Goal: Task Accomplishment & Management: Manage account settings

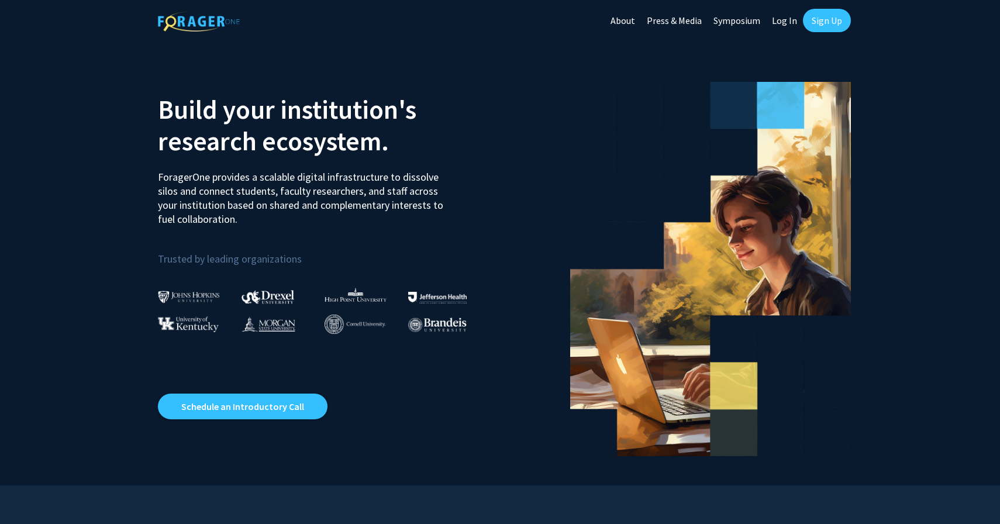
click at [834, 21] on link "Sign Up" at bounding box center [827, 20] width 48 height 23
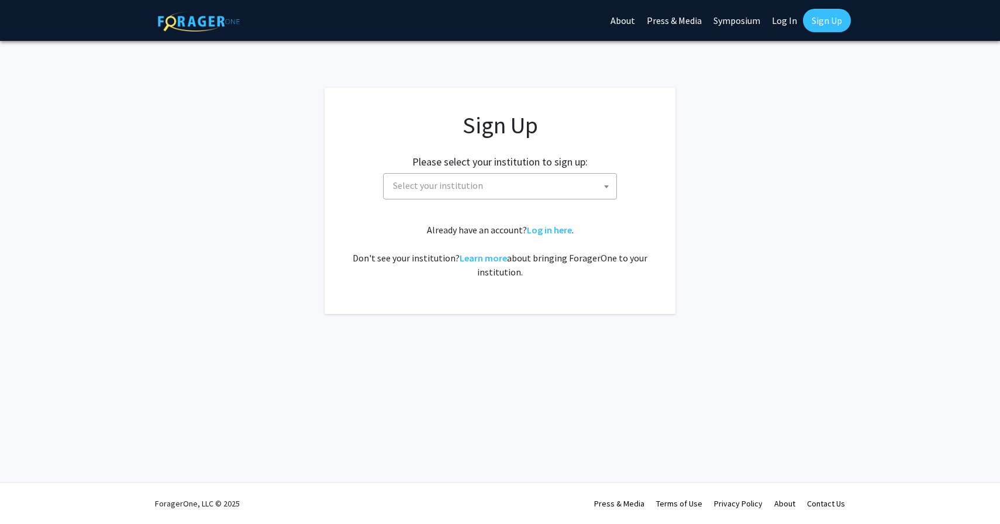
click at [496, 188] on span "Select your institution" at bounding box center [502, 186] width 228 height 24
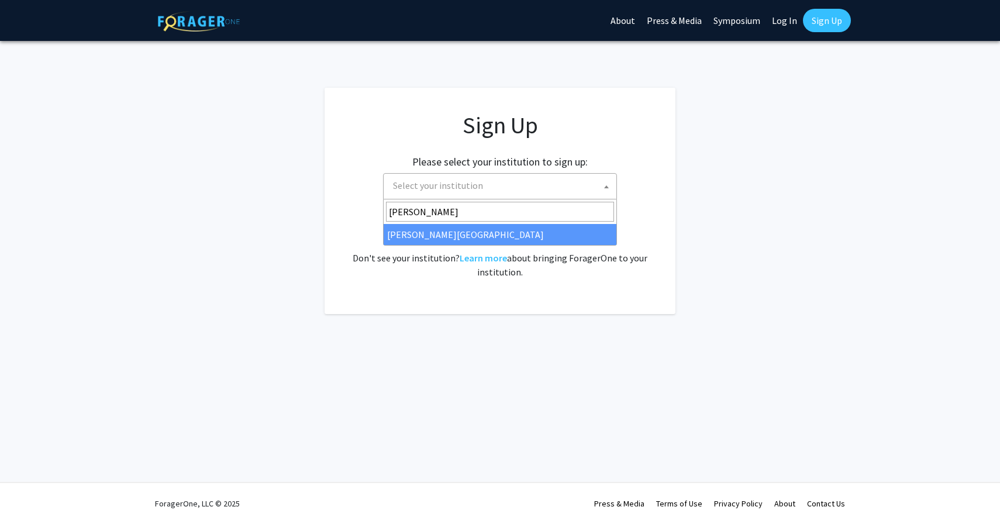
type input "[PERSON_NAME]"
select select "21"
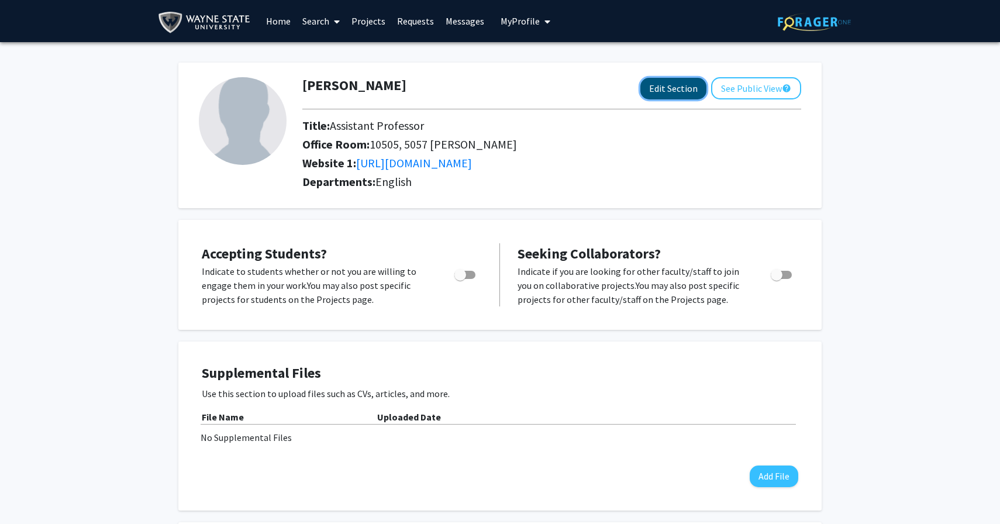
click at [664, 84] on button "Edit Section" at bounding box center [673, 89] width 66 height 22
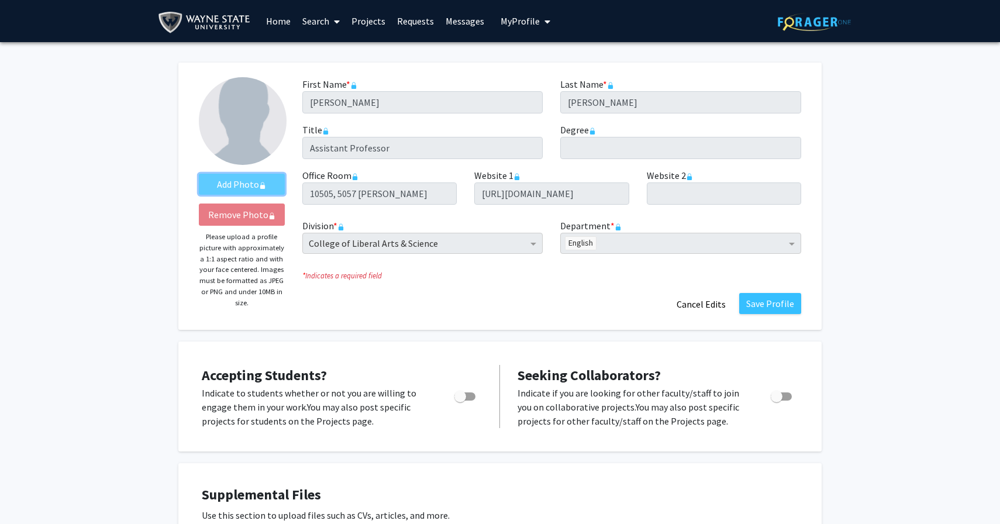
click at [236, 182] on label "Add Photo" at bounding box center [242, 184] width 86 height 21
click at [248, 184] on label "Add Photo" at bounding box center [242, 184] width 86 height 21
click at [534, 18] on span "My Profile" at bounding box center [519, 21] width 39 height 12
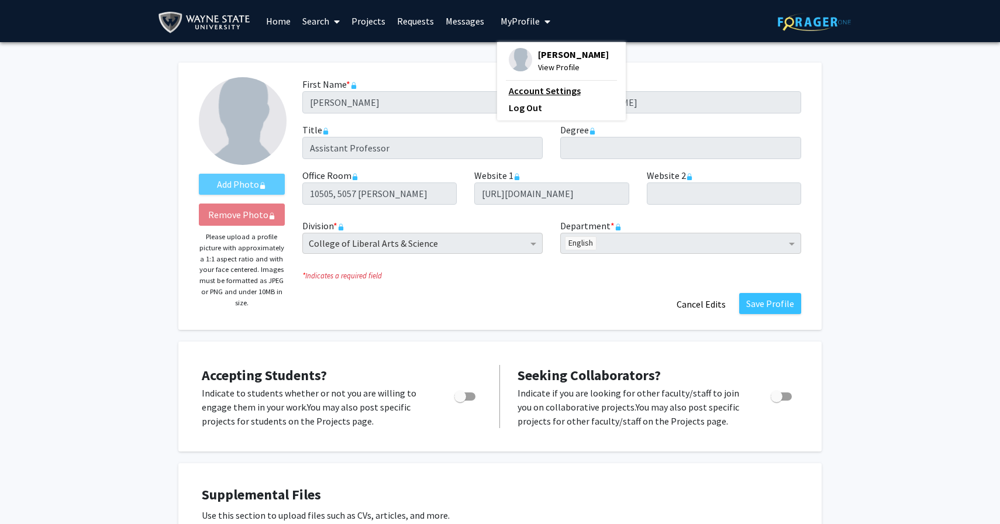
click at [554, 92] on link "Account Settings" at bounding box center [561, 91] width 105 height 14
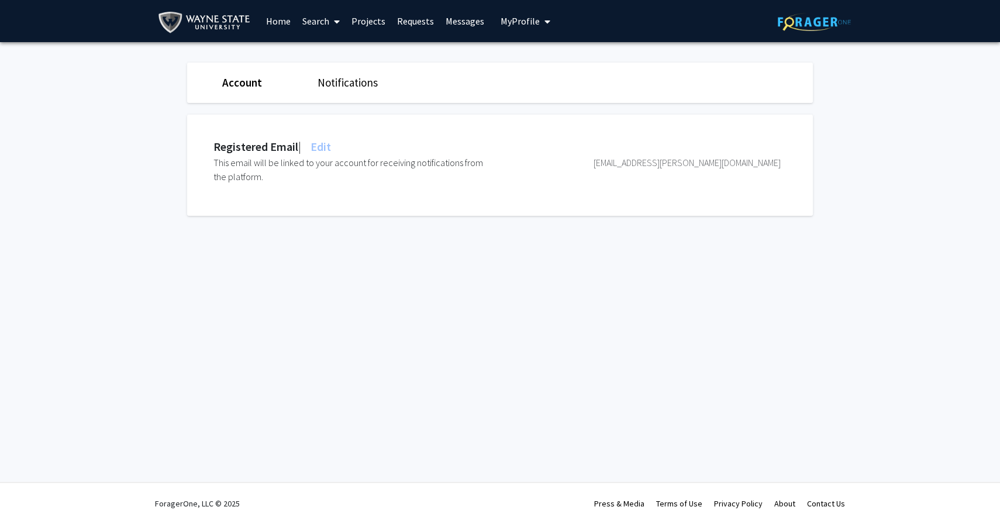
click at [278, 16] on link "Home" at bounding box center [278, 21] width 36 height 41
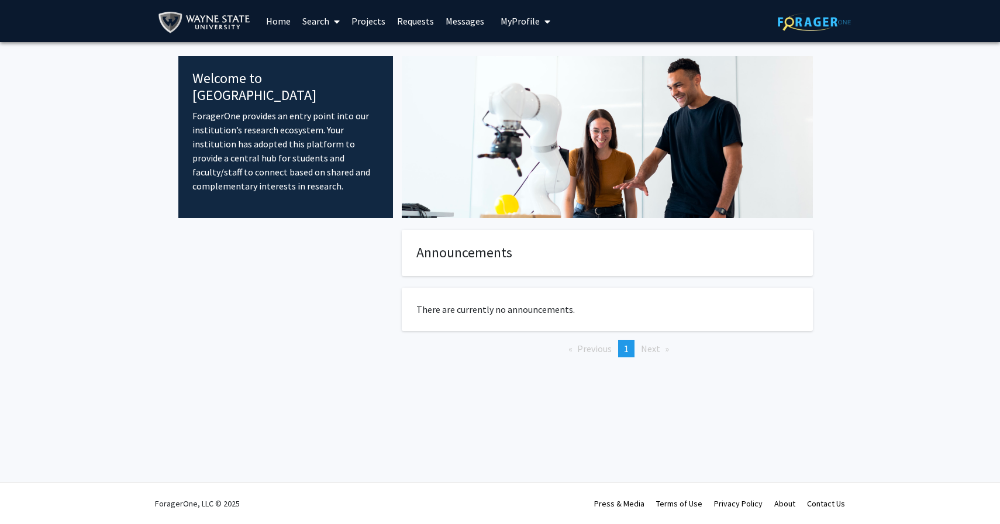
click at [501, 23] on span "My Profile" at bounding box center [519, 21] width 39 height 12
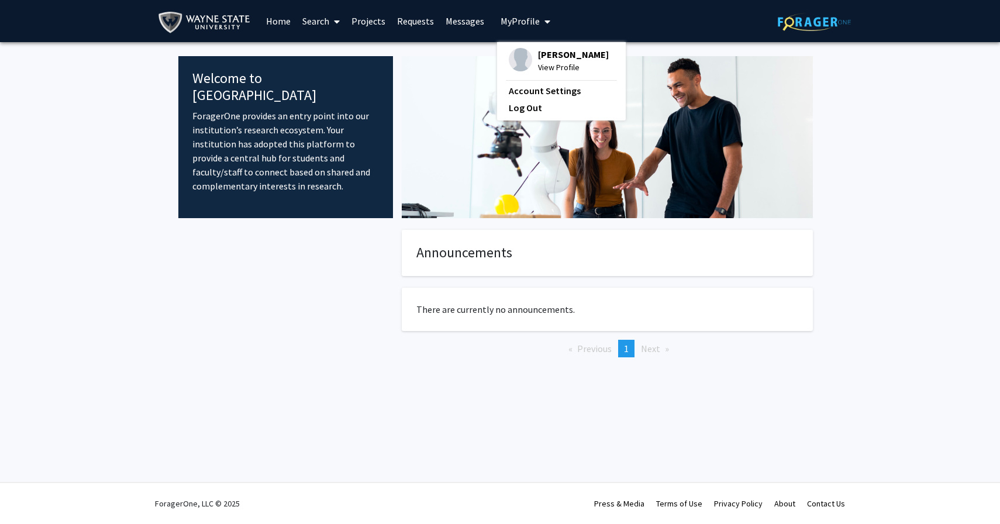
click at [538, 51] on span "Adrienne Jankens" at bounding box center [573, 54] width 71 height 13
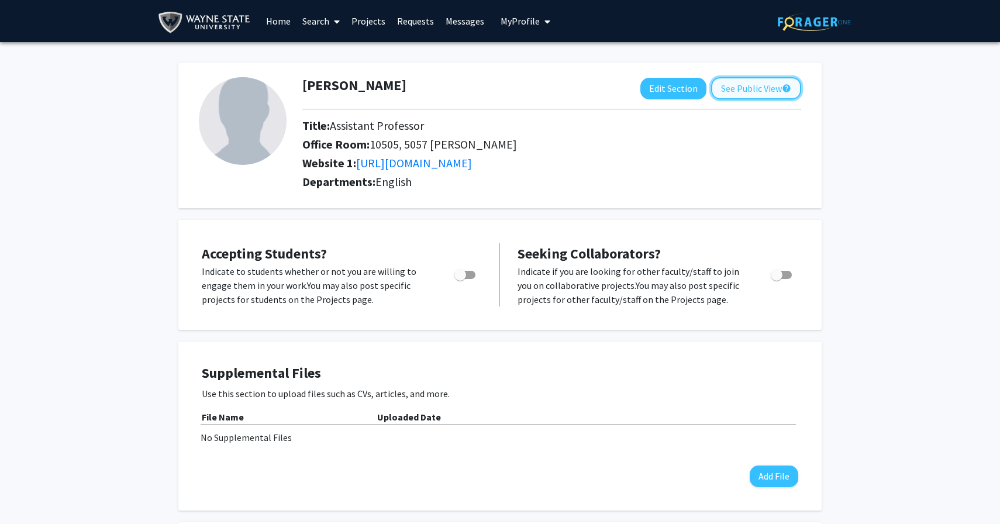
click at [732, 89] on button "See Public View help" at bounding box center [756, 88] width 90 height 22
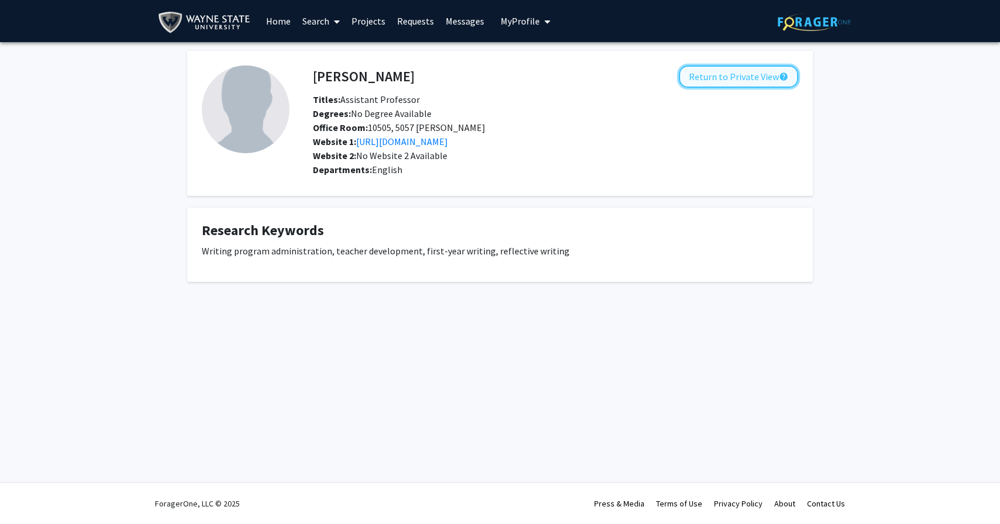
click at [730, 80] on button "Return to Private View help" at bounding box center [738, 76] width 119 height 22
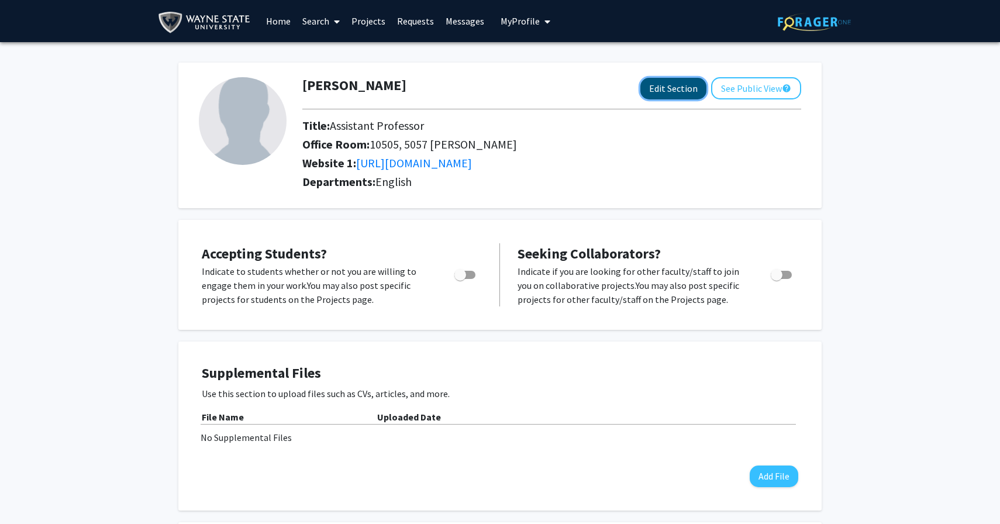
click at [658, 91] on button "Edit Section" at bounding box center [673, 89] width 66 height 22
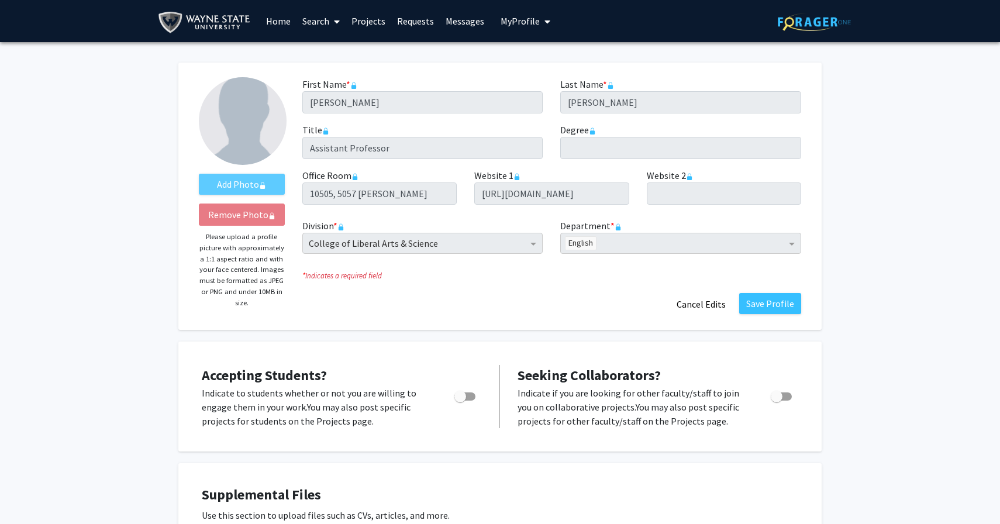
click at [336, 20] on icon at bounding box center [337, 21] width 6 height 9
click at [468, 25] on link "Messages" at bounding box center [465, 21] width 50 height 41
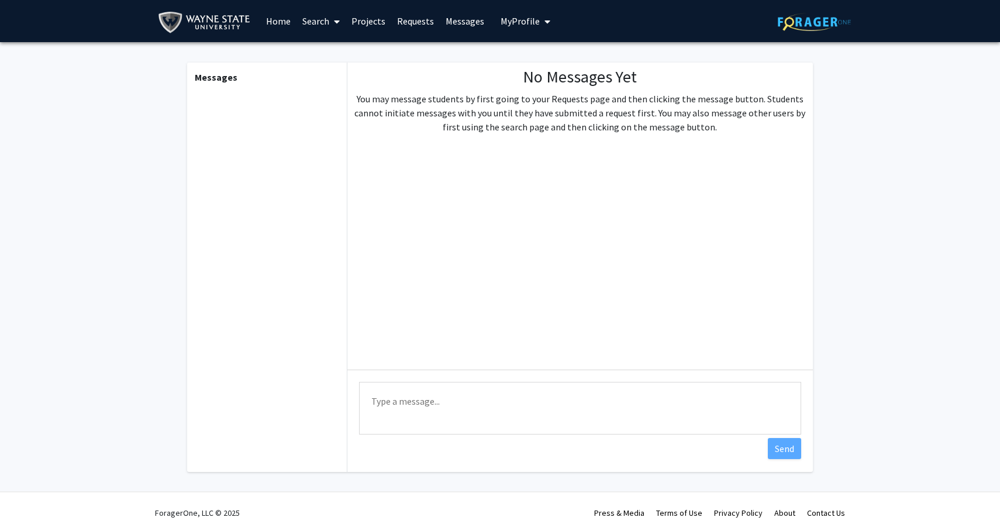
click at [508, 25] on span "My Profile" at bounding box center [519, 21] width 39 height 12
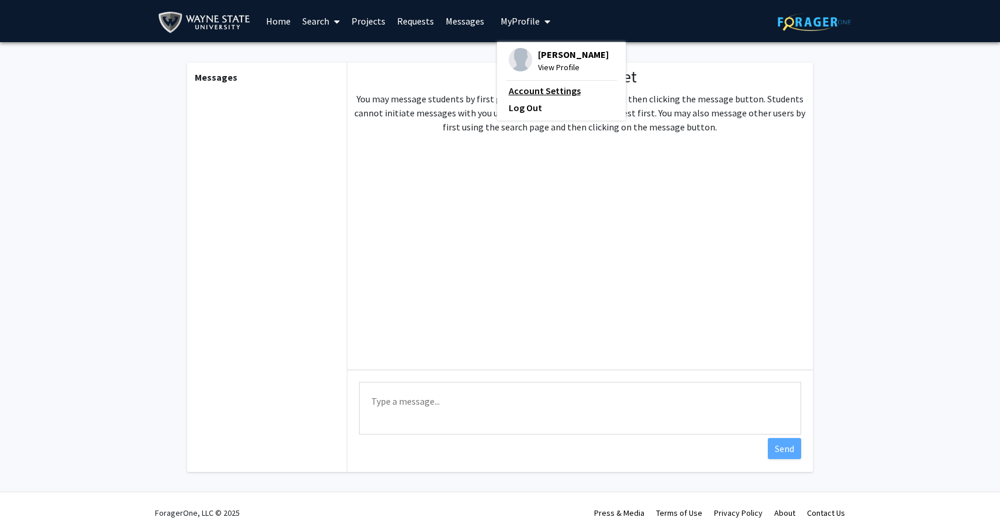
click at [543, 95] on link "Account Settings" at bounding box center [561, 91] width 105 height 14
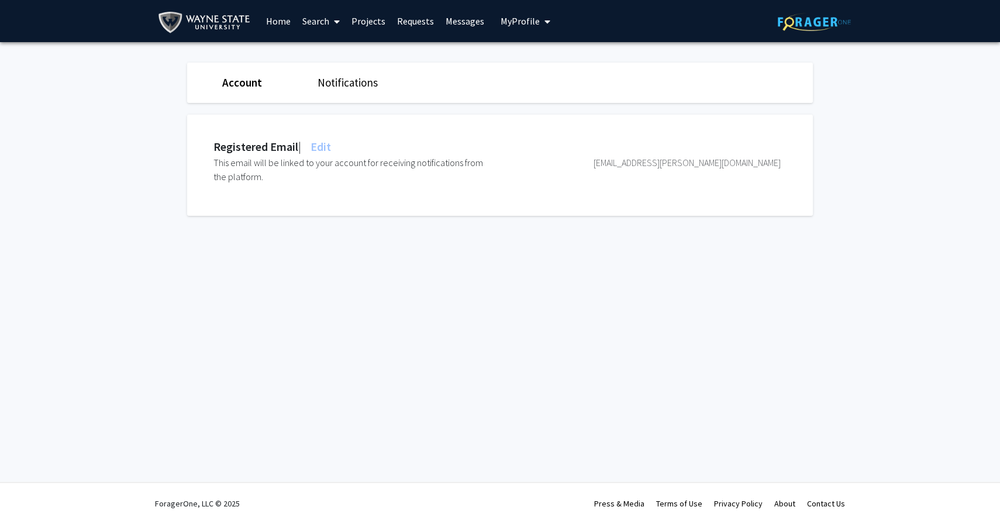
click at [239, 84] on link "Account" at bounding box center [242, 82] width 40 height 14
click at [522, 21] on span "My Profile" at bounding box center [519, 21] width 39 height 12
click at [580, 52] on span "Adrienne Jankens" at bounding box center [573, 54] width 71 height 13
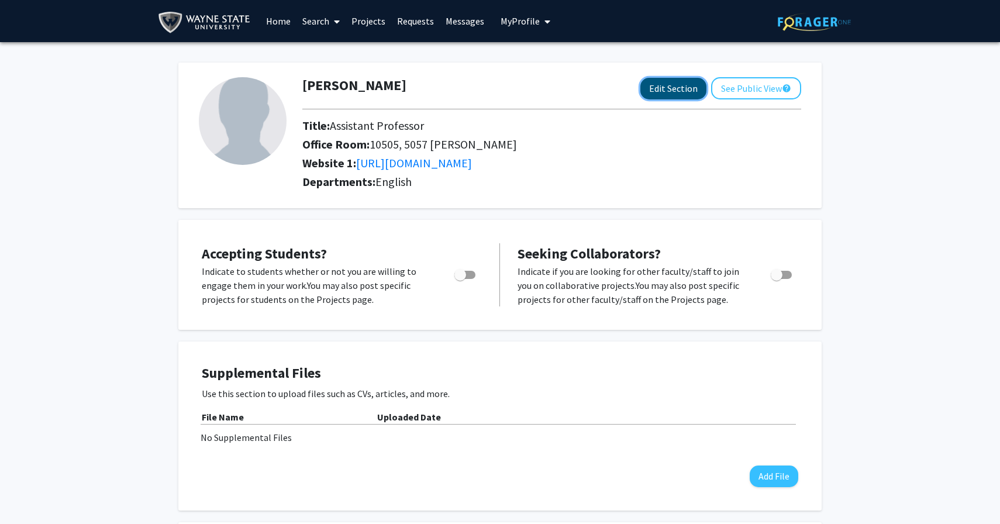
click at [649, 88] on button "Edit Section" at bounding box center [673, 89] width 66 height 22
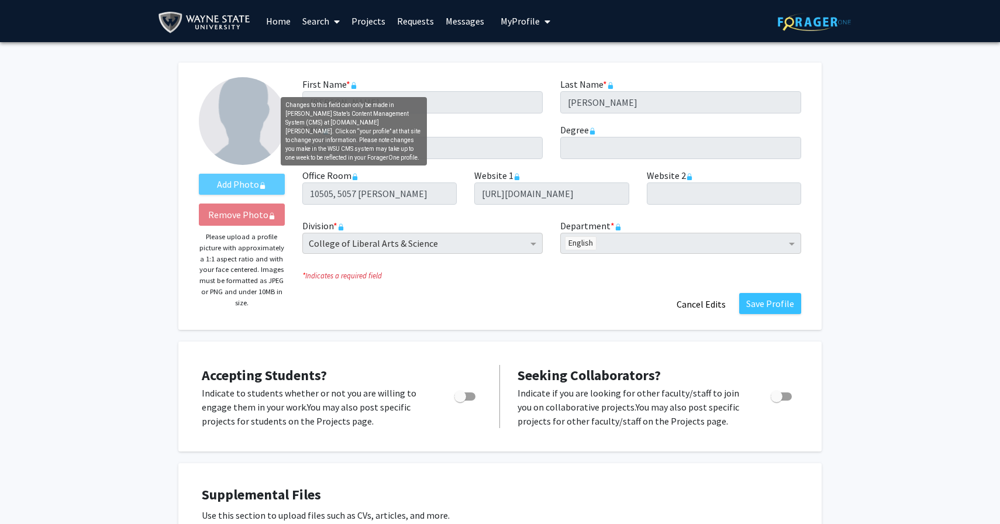
click at [354, 88] on rect "Changes to this field can only be made in Wayne State’s Content Management Syst…" at bounding box center [353, 87] width 5 height 4
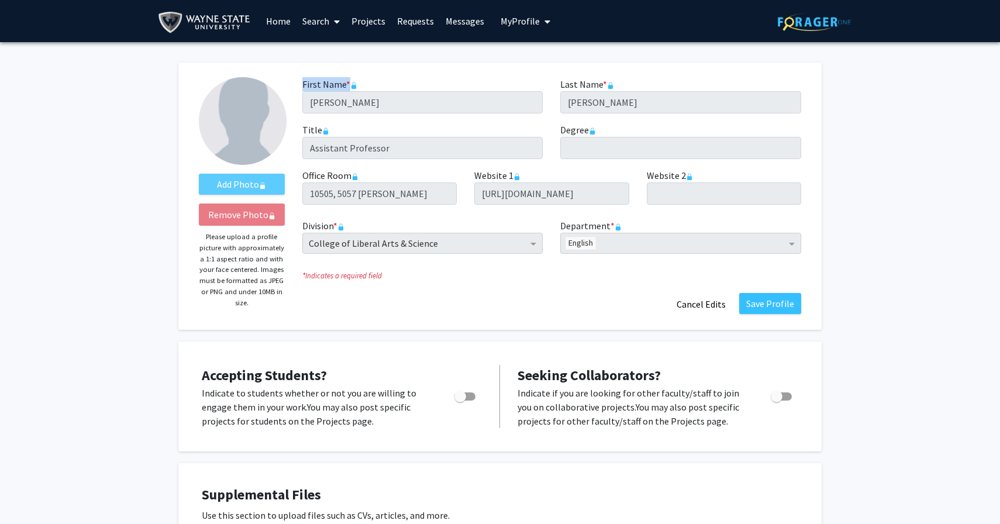
click at [354, 88] on rect "Changes to this field can only be made in Wayne State’s Content Management Syst…" at bounding box center [353, 87] width 5 height 4
click at [353, 86] on rect "Changes to this field can only be made in Wayne State’s Content Management Syst…" at bounding box center [353, 87] width 5 height 4
